Goal: Information Seeking & Learning: Learn about a topic

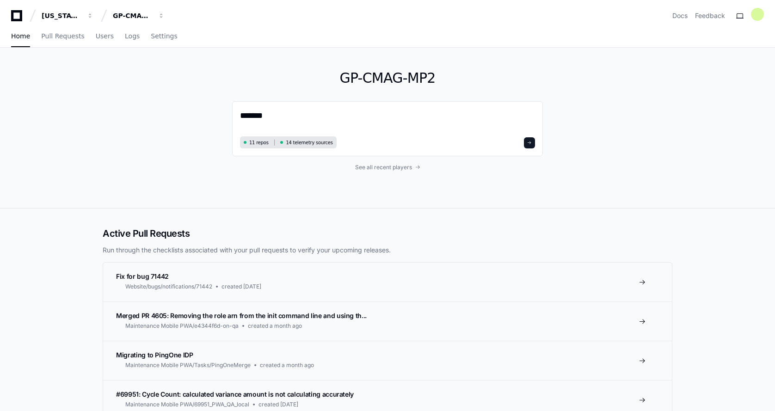
drag, startPoint x: 271, startPoint y: 118, endPoint x: 226, endPoint y: 117, distance: 45.3
click at [226, 117] on div "GP-CMAG-MP2 ****** 11 repos 14 telemetry sources See all recent players" at bounding box center [388, 128] width 592 height 160
click at [279, 117] on textarea "******" at bounding box center [387, 121] width 295 height 25
click at [188, 177] on div "GP-CMAG-MP2 ****** 11 repos 14 telemetry sources See all recent players" at bounding box center [388, 128] width 592 height 160
click at [381, 165] on span "See all recent players" at bounding box center [383, 167] width 57 height 7
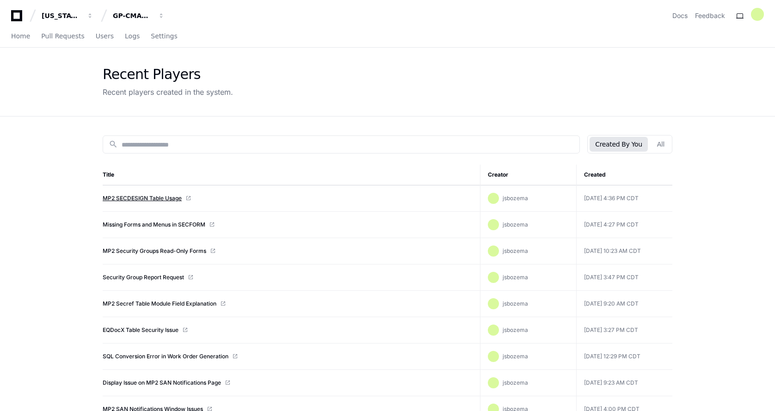
click at [135, 197] on link "MP2 SECDESIGN Table Usage" at bounding box center [142, 198] width 79 height 7
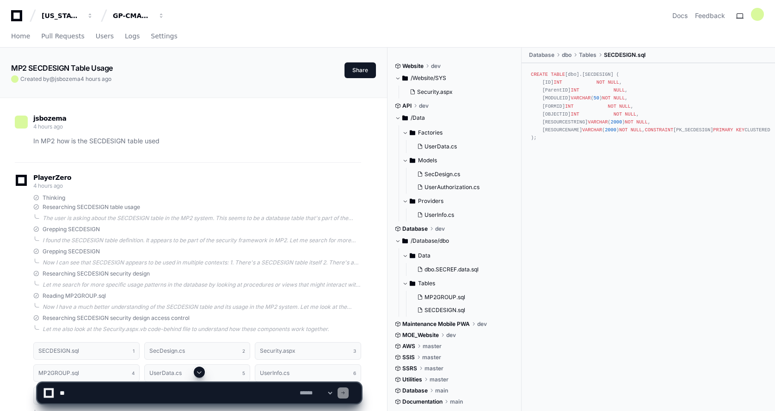
click at [198, 374] on span at bounding box center [199, 372] width 7 height 7
click at [20, 35] on span "Home" at bounding box center [20, 36] width 19 height 6
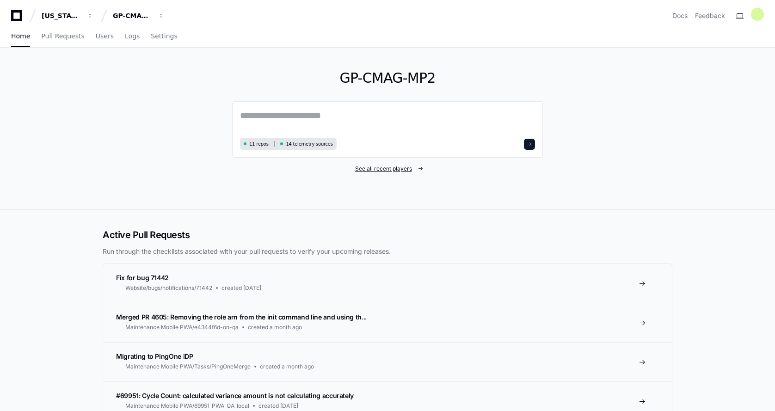
click at [399, 170] on span "See all recent players" at bounding box center [383, 168] width 57 height 7
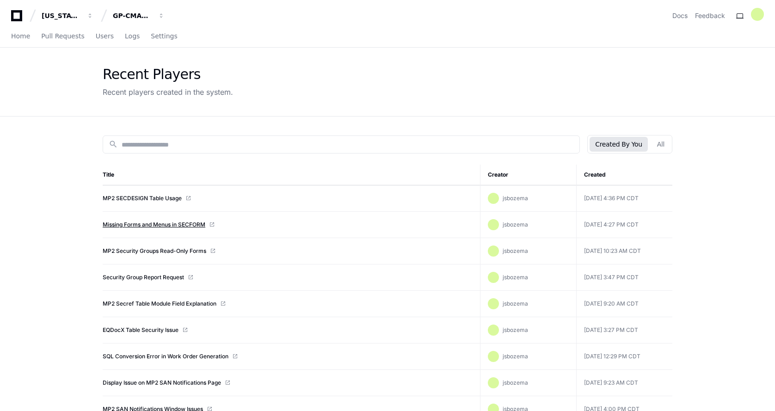
click at [142, 224] on link "Missing Forms and Menus in SECFORM" at bounding box center [154, 224] width 103 height 7
click at [134, 144] on input at bounding box center [348, 144] width 452 height 9
click at [140, 143] on input at bounding box center [348, 144] width 452 height 9
click at [123, 140] on input at bounding box center [348, 144] width 452 height 9
click at [146, 146] on input at bounding box center [348, 144] width 452 height 9
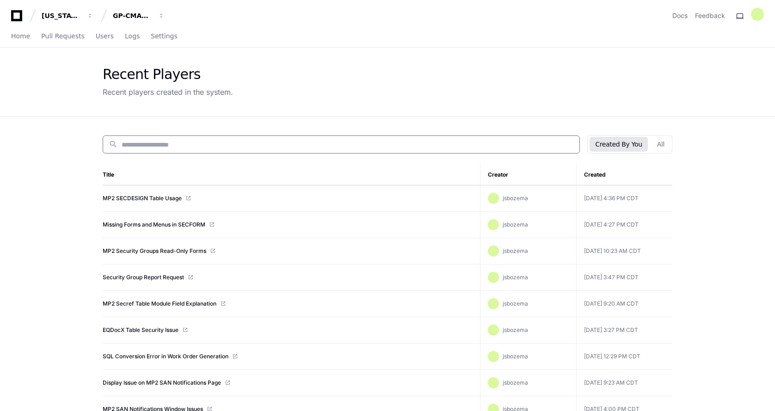
click at [149, 143] on input at bounding box center [348, 144] width 452 height 9
click at [141, 141] on input at bounding box center [348, 144] width 452 height 9
